Goal: Task Accomplishment & Management: Manage account settings

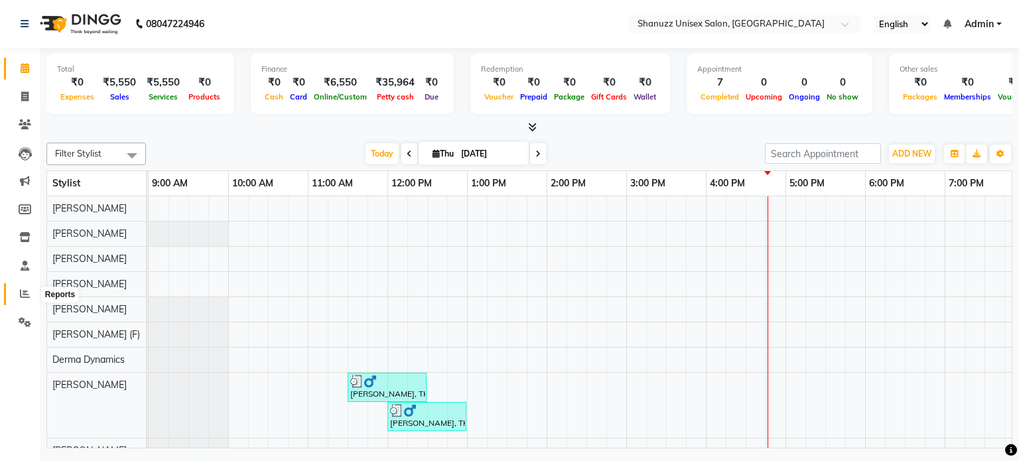
click at [24, 291] on icon at bounding box center [25, 294] width 10 height 10
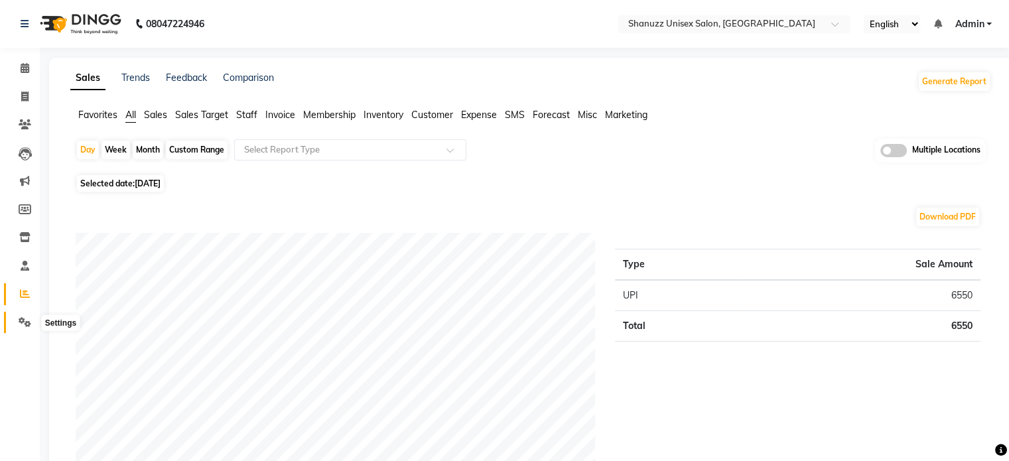
click at [24, 325] on icon at bounding box center [25, 322] width 13 height 10
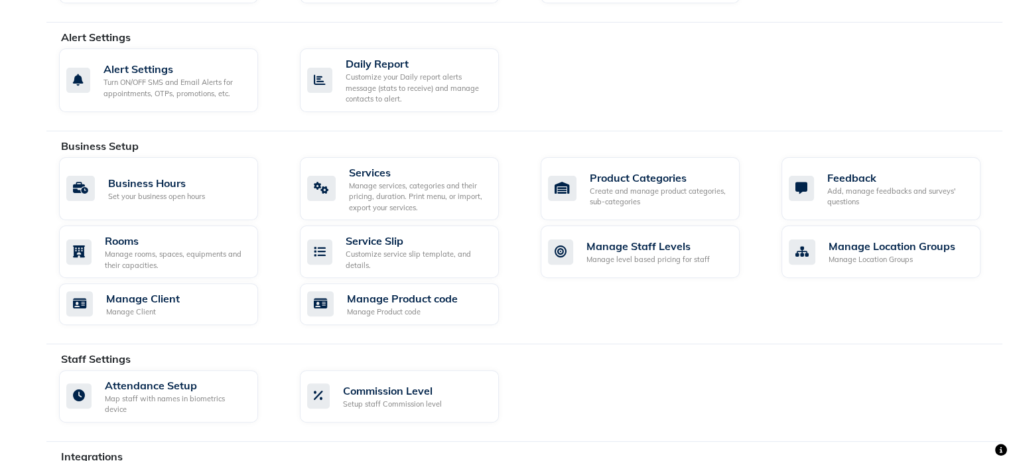
scroll to position [387, 0]
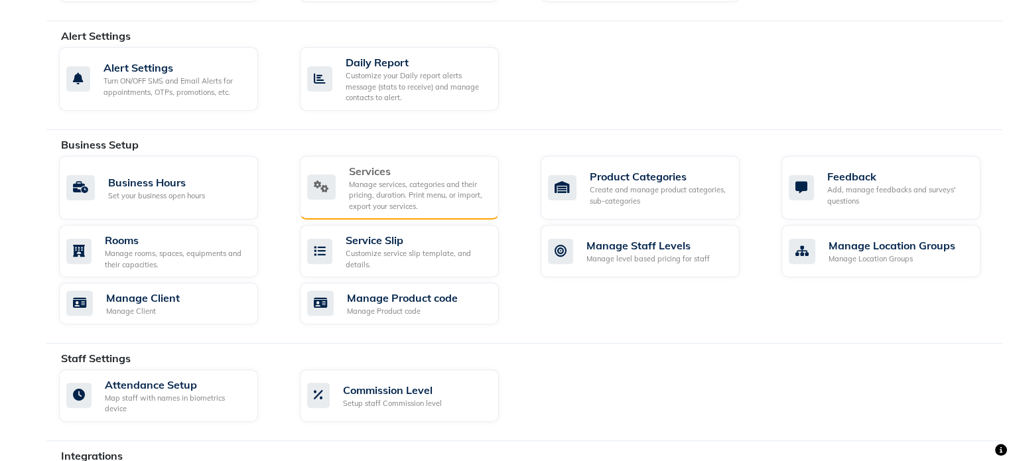
click at [387, 176] on div "Services" at bounding box center [418, 171] width 139 height 16
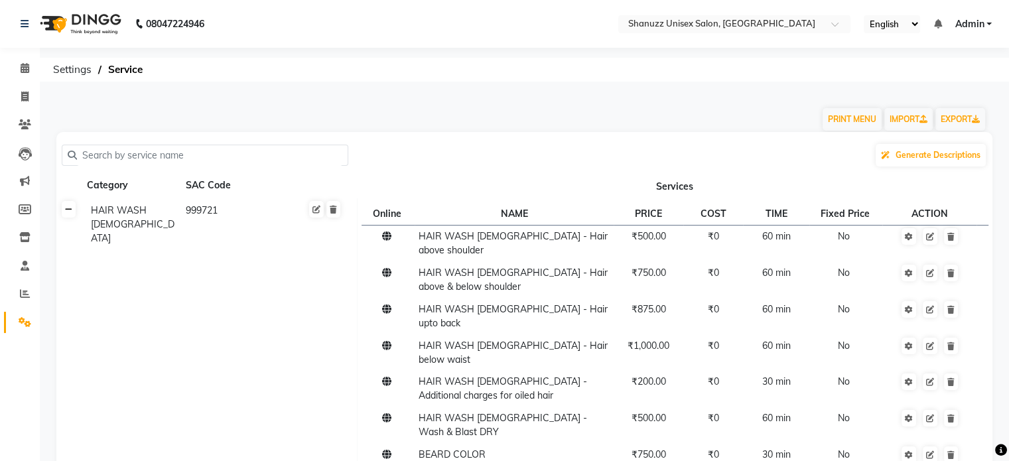
click at [70, 214] on link at bounding box center [69, 209] width 14 height 17
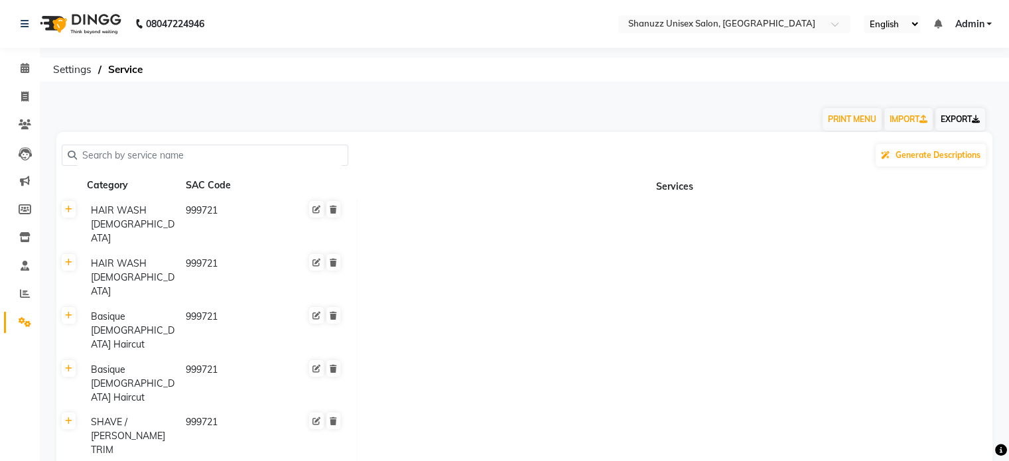
click at [951, 129] on link "EXPORT" at bounding box center [960, 119] width 50 height 23
